Goal: Task Accomplishment & Management: Manage account settings

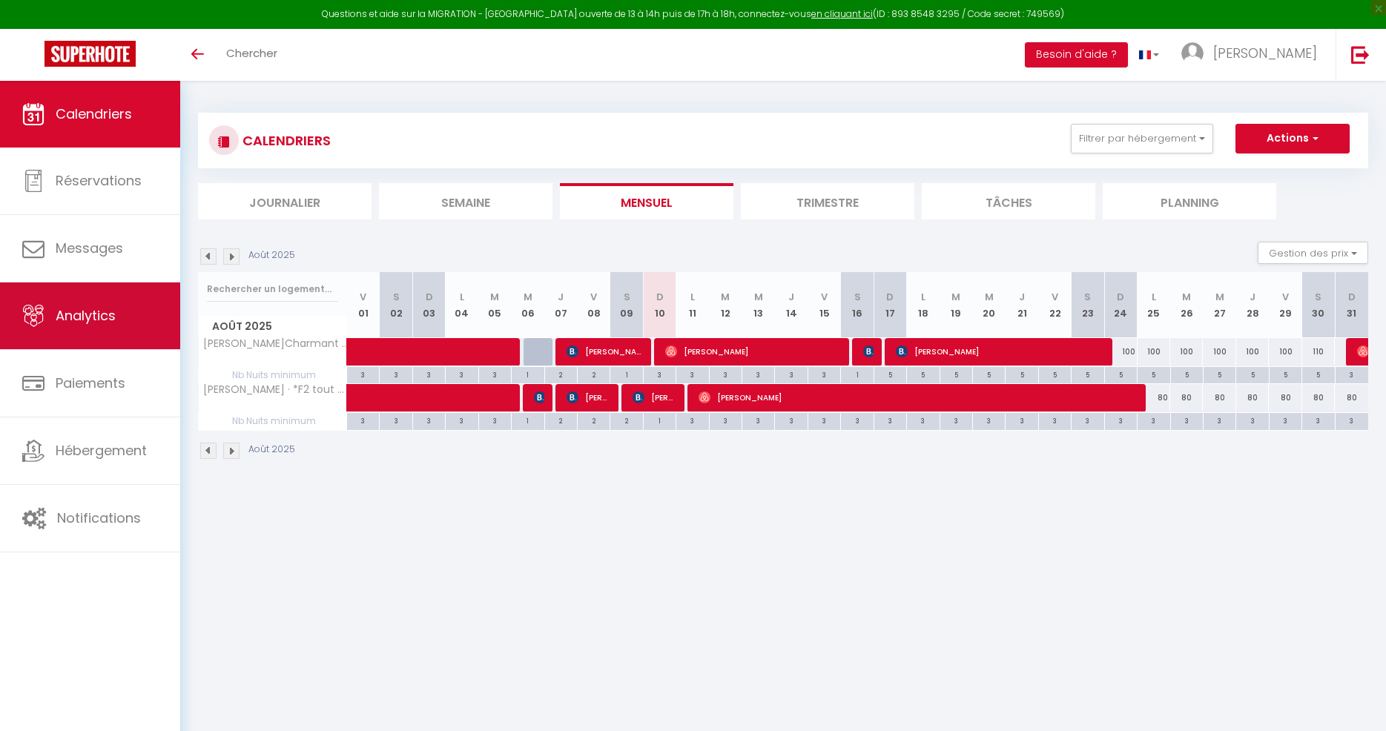
click at [119, 309] on link "Analytics" at bounding box center [90, 316] width 180 height 67
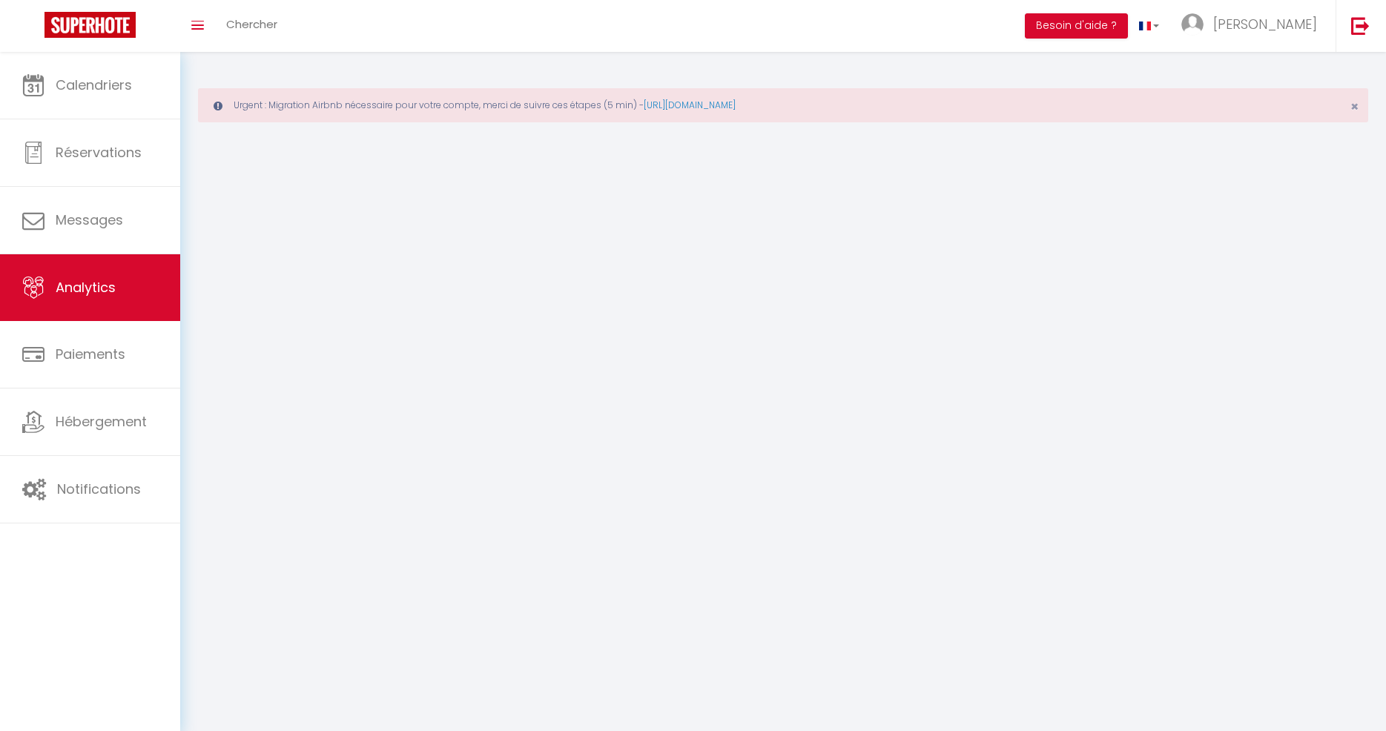
select select "2025"
select select "8"
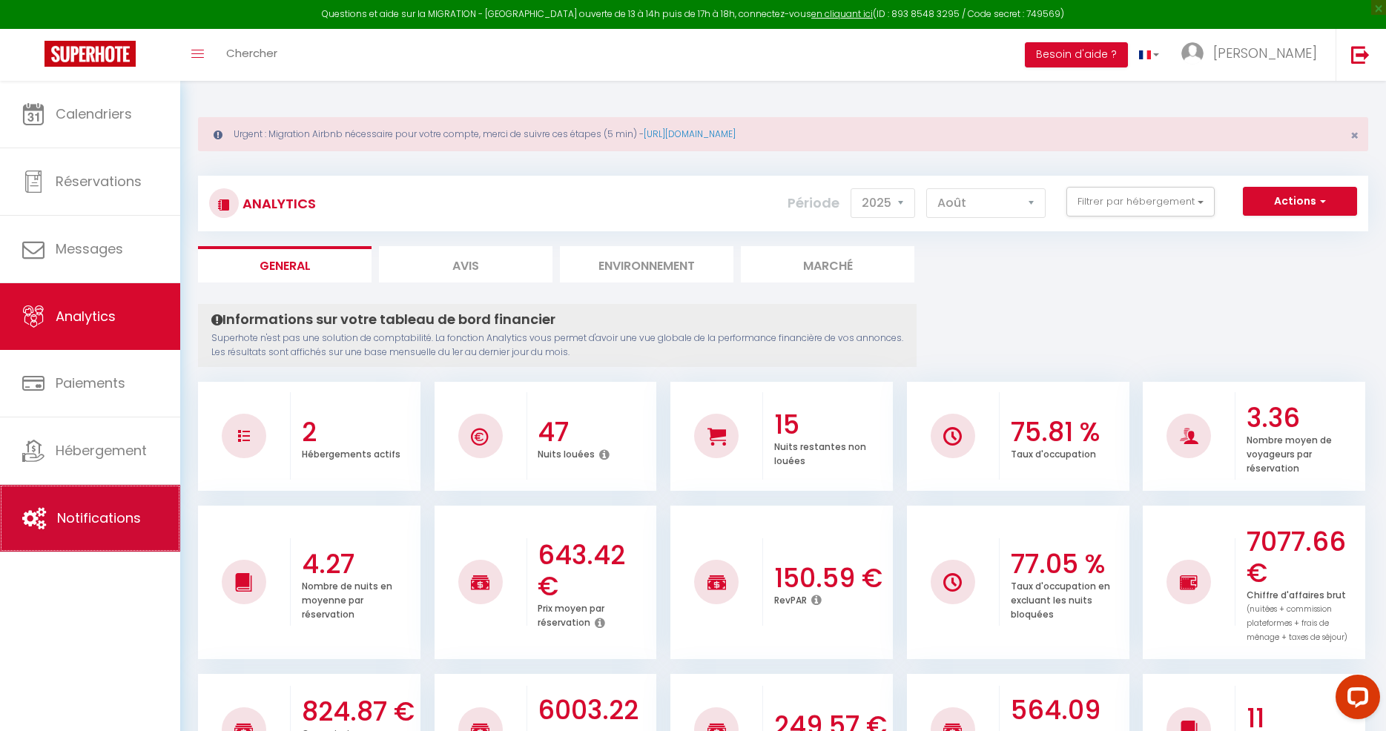
click at [119, 525] on span "Notifications" at bounding box center [99, 518] width 84 height 19
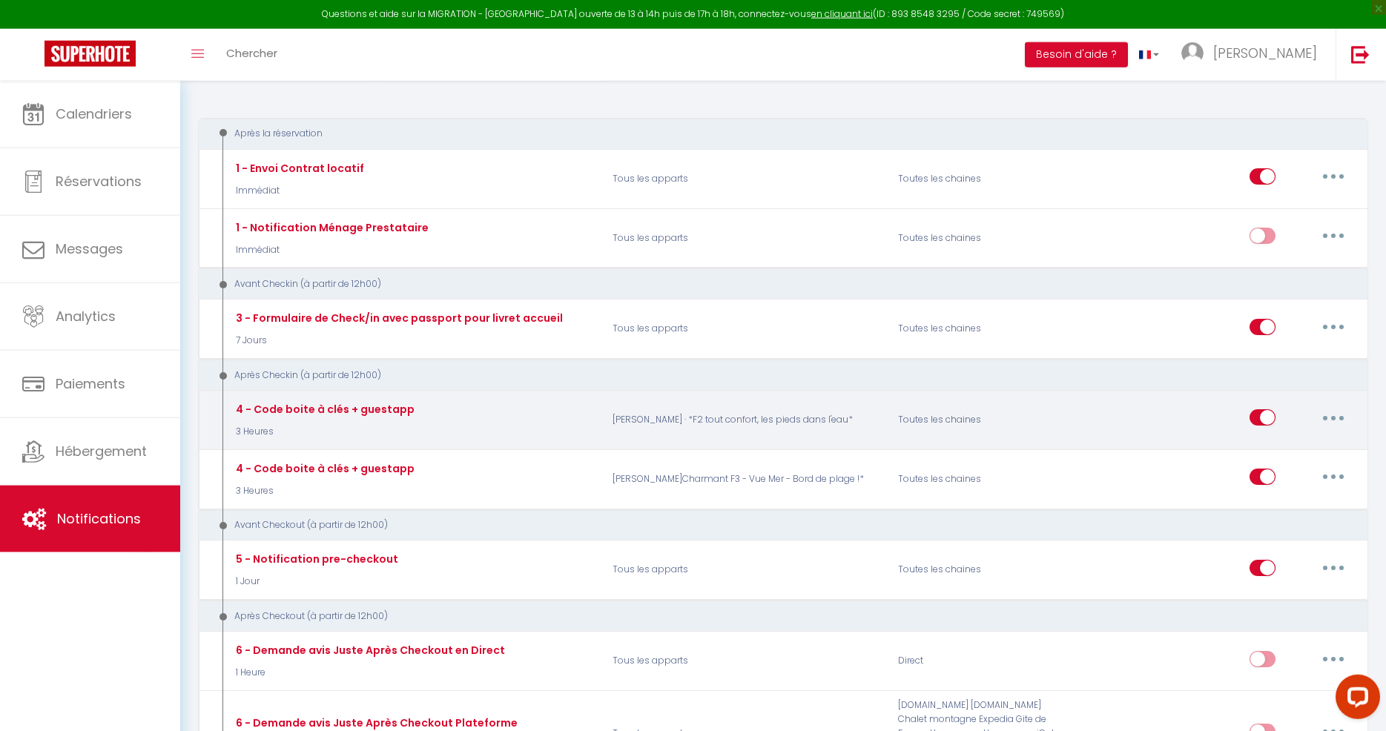
scroll to position [227, 0]
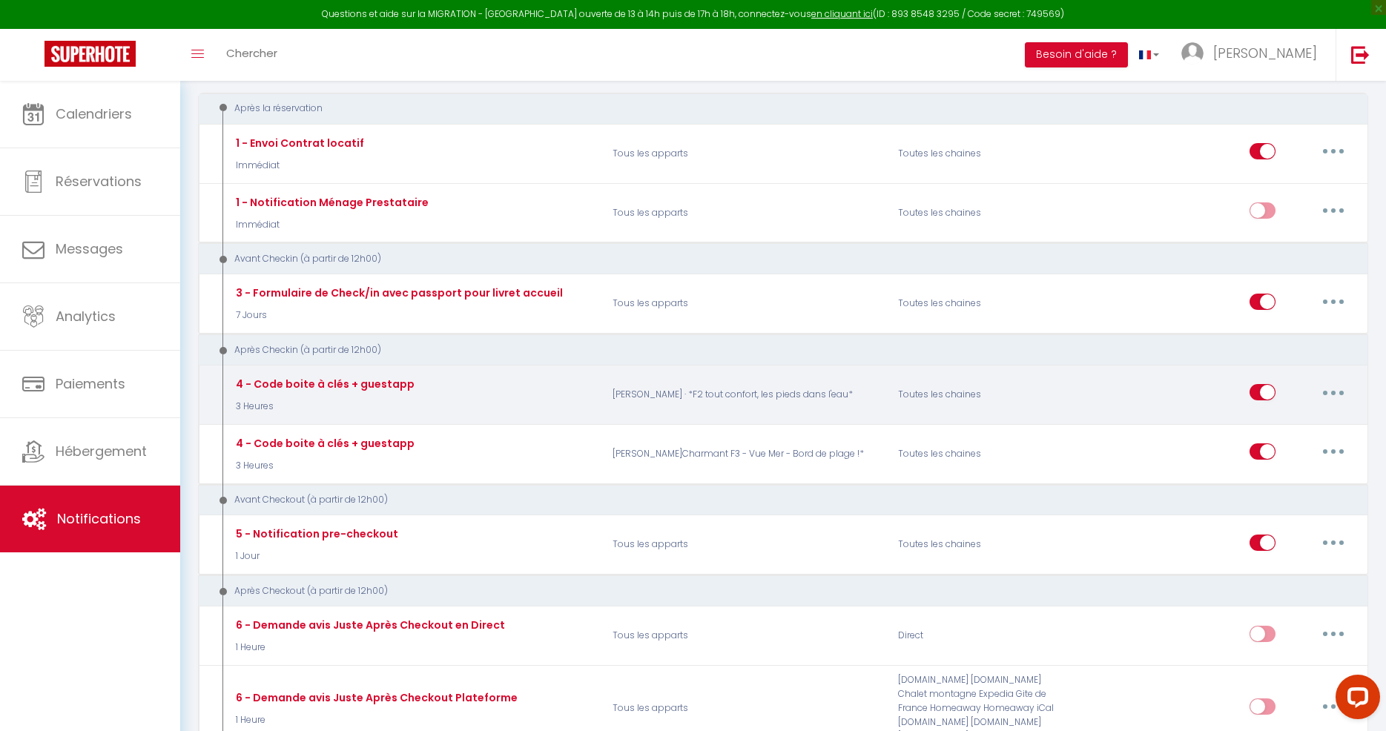
click at [1333, 393] on icon "button" at bounding box center [1333, 393] width 4 height 4
click at [1292, 423] on link "Editer" at bounding box center [1295, 426] width 110 height 25
type input "4 - Code boite à clés + guestapp"
select select "3"
select select "3 Heures"
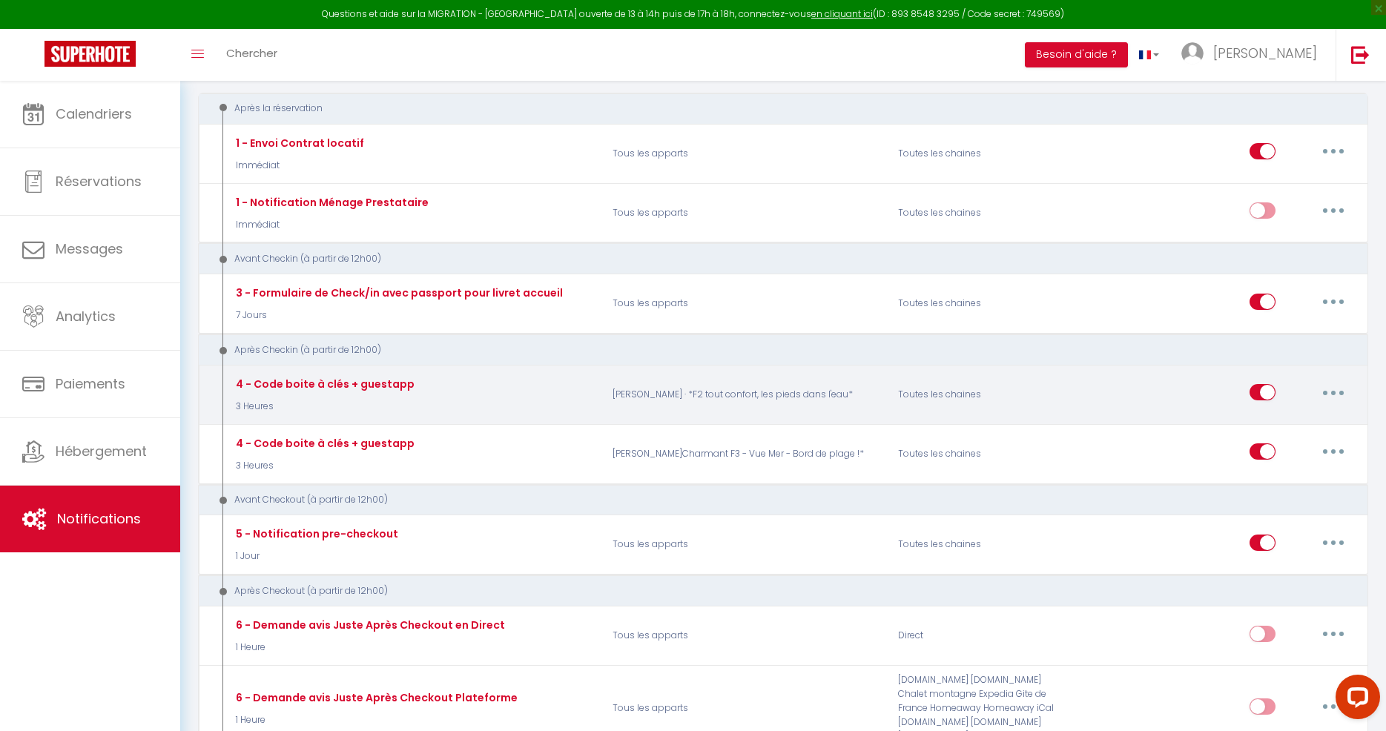
select select "if_booking_is_paid"
checkbox input "true"
checkbox input "false"
radio input "true"
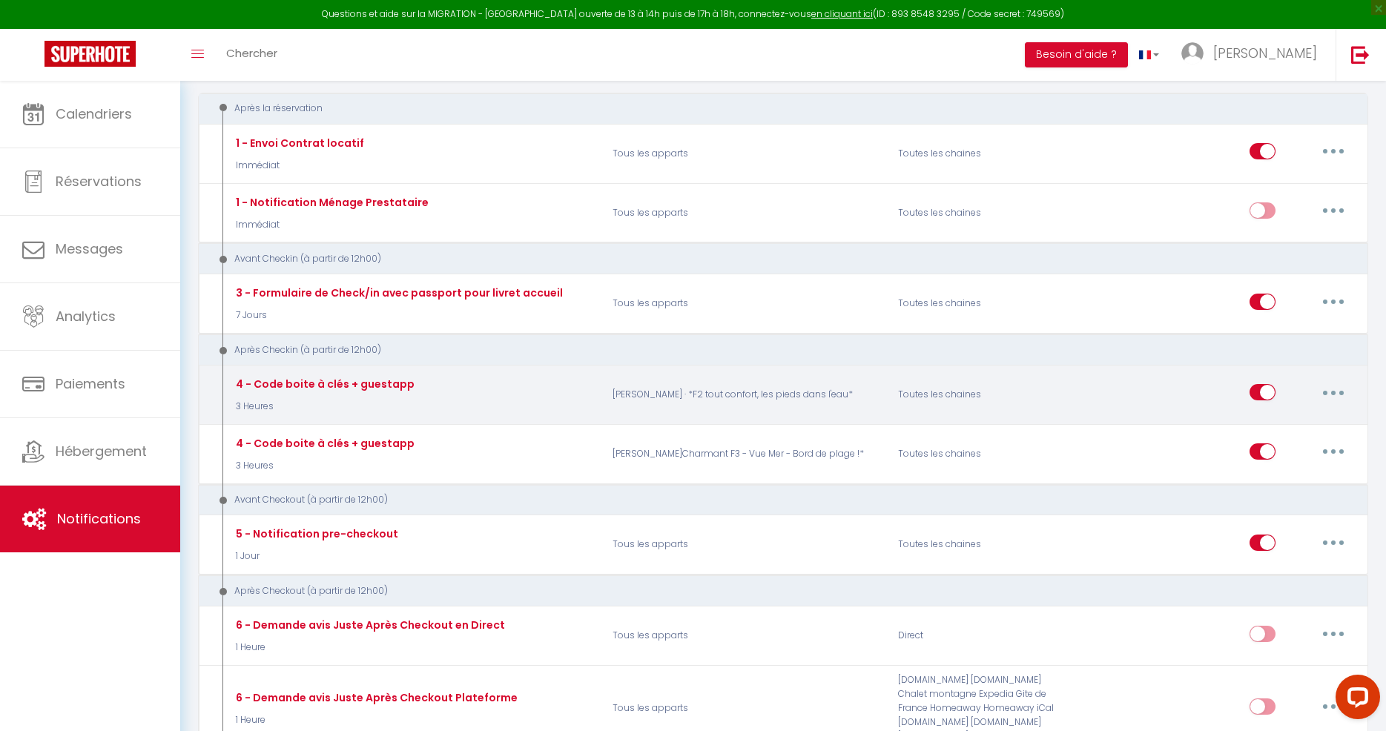
type input "Code boite à clés de votre logement [RENTAL:NAME]"
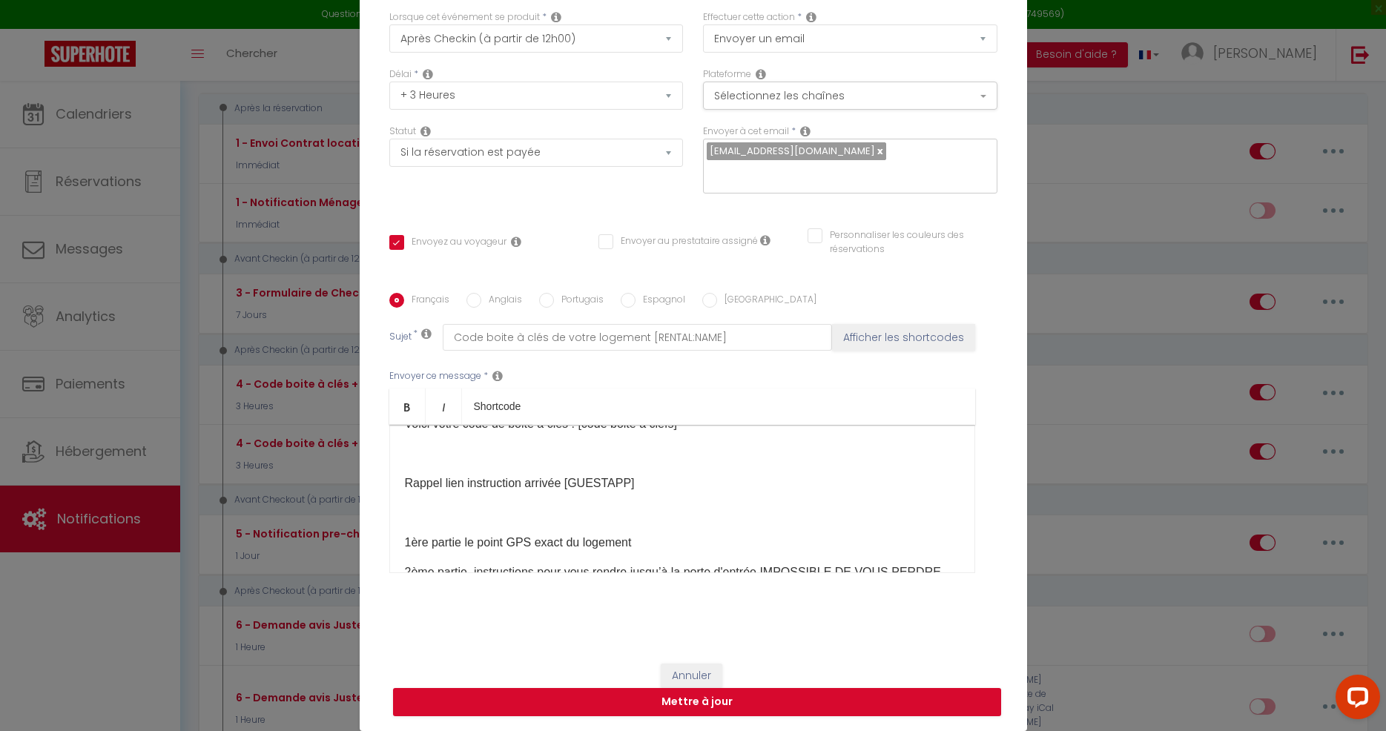
scroll to position [0, 0]
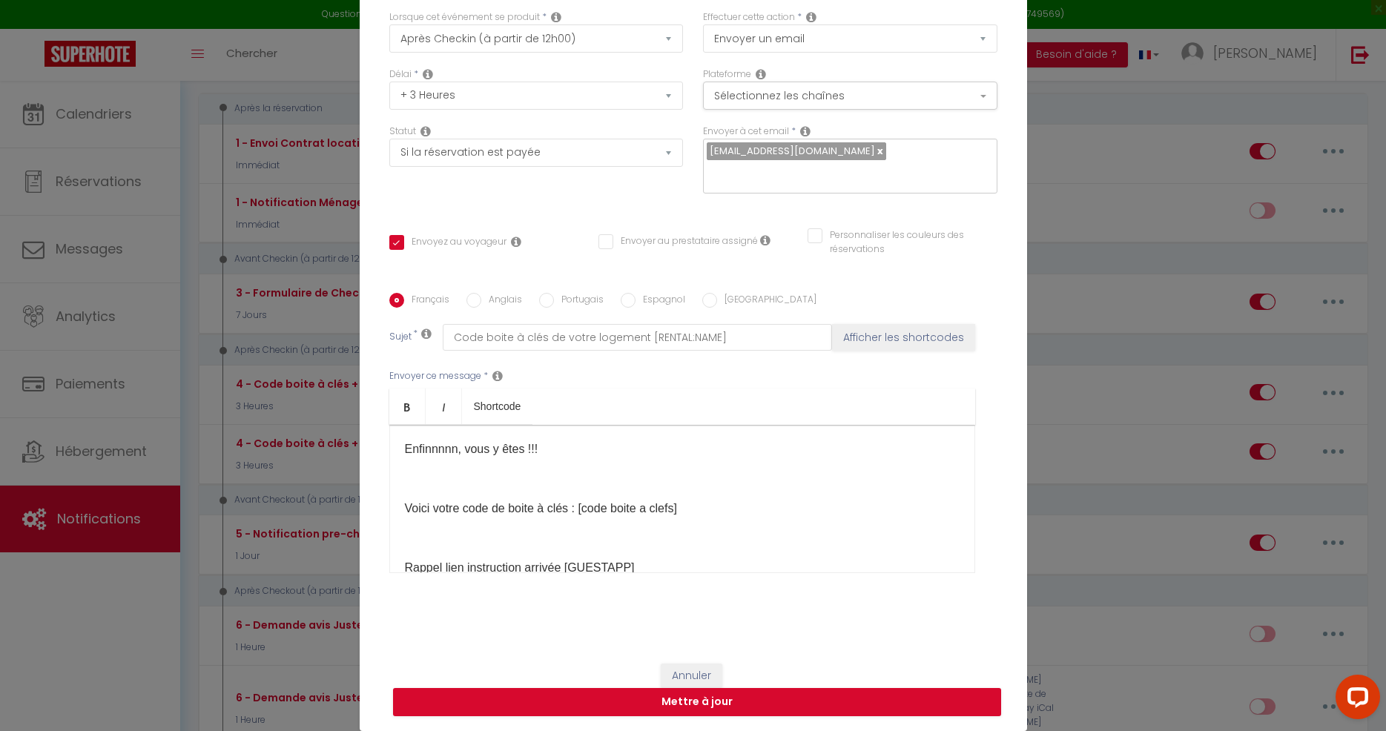
click at [697, 510] on p "Voici votre code de boite à clés : [code boite a clefs]​​" at bounding box center [682, 509] width 555 height 18
click at [738, 525] on div "Enfinnnnn, vous y êtes​ !!! Voici votre code de boite à clés : [code boite a cl…" at bounding box center [682, 499] width 586 height 148
click at [1124, 153] on div "Modifier la notification × Titre * 4 - Code boite à clés + guestapp Pour cet hé…" at bounding box center [693, 365] width 1386 height 731
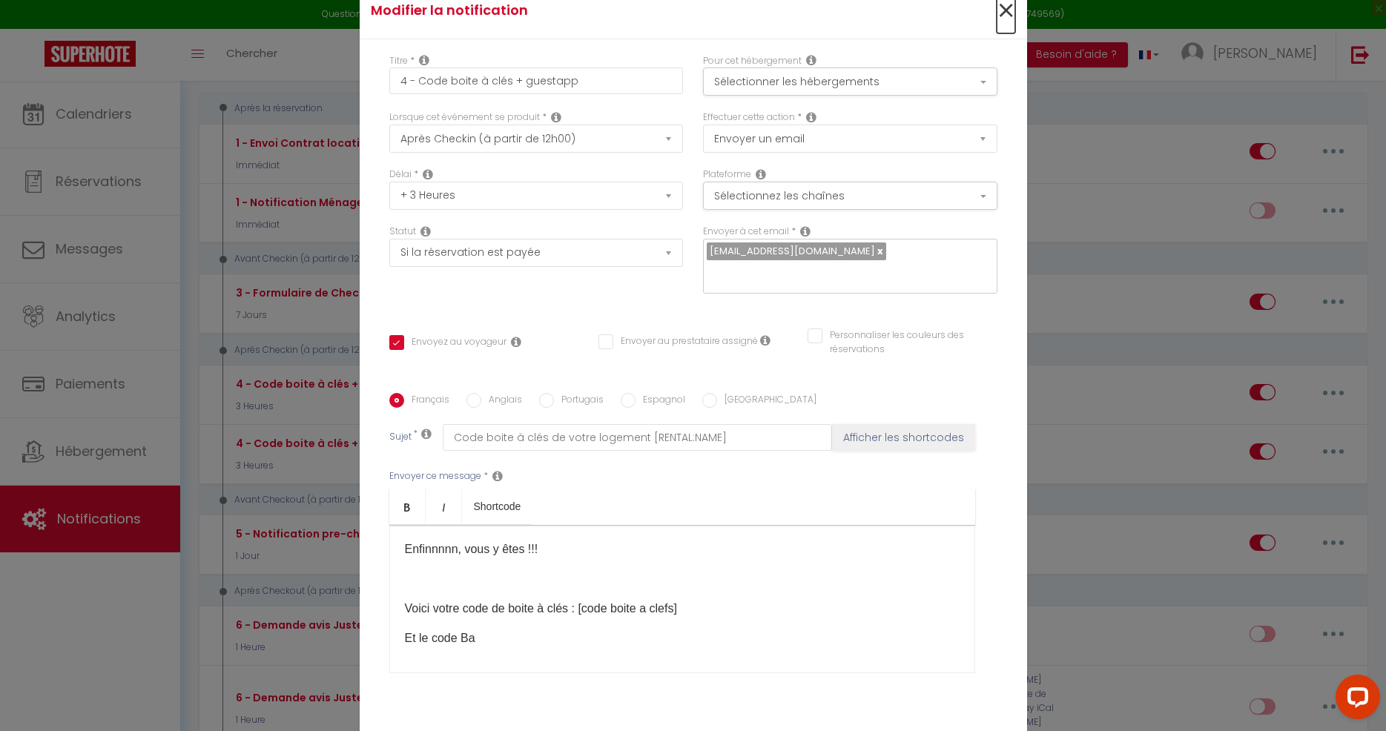
click at [1003, 9] on span "×" at bounding box center [1006, 11] width 19 height 45
